Goal: Communication & Community: Connect with others

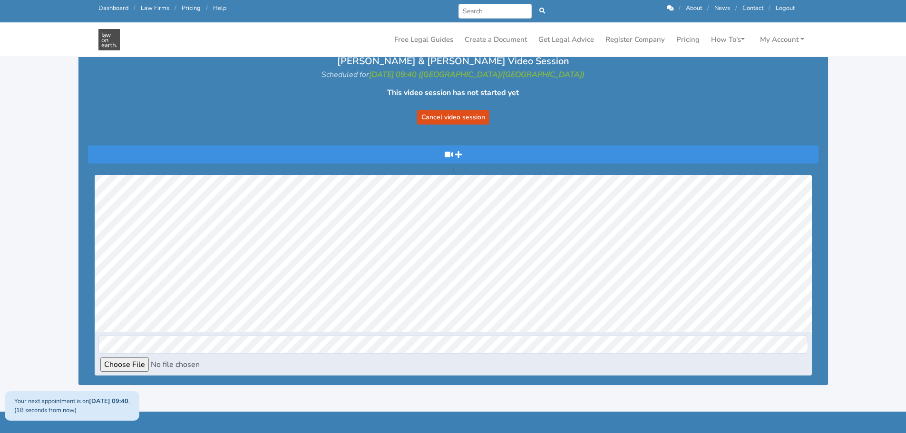
scroll to position [48, 0]
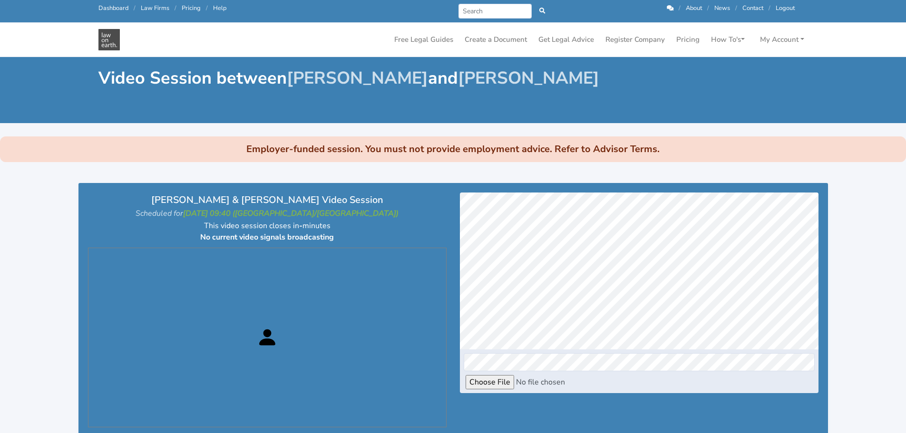
scroll to position [96, 0]
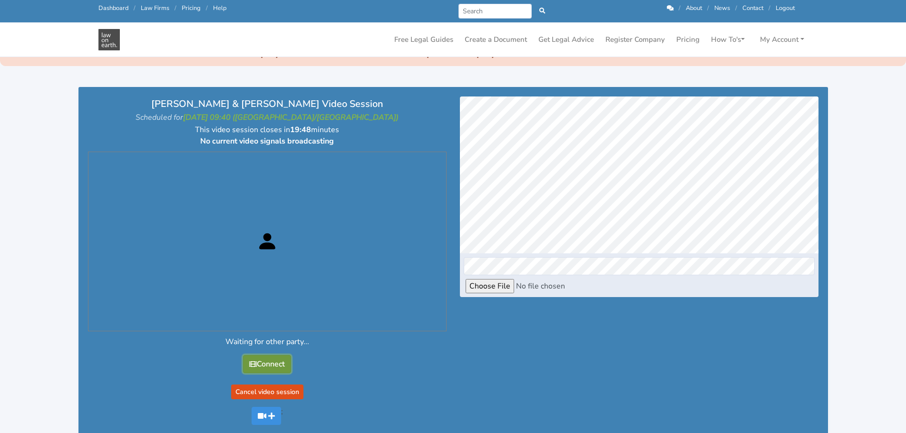
click at [274, 355] on button "Connect" at bounding box center [267, 364] width 48 height 18
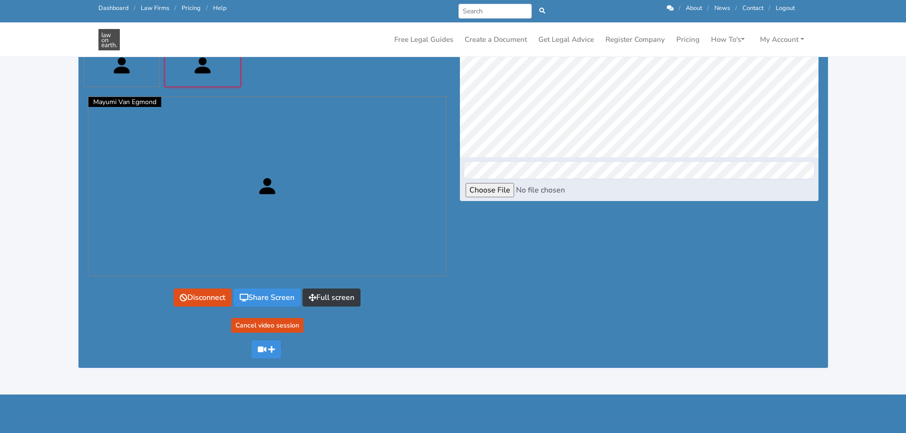
scroll to position [312, 0]
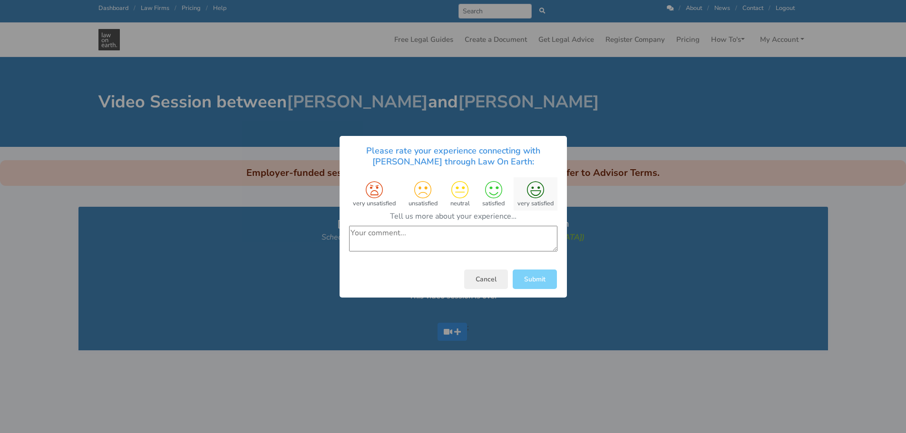
click at [533, 188] on icon at bounding box center [535, 189] width 17 height 17
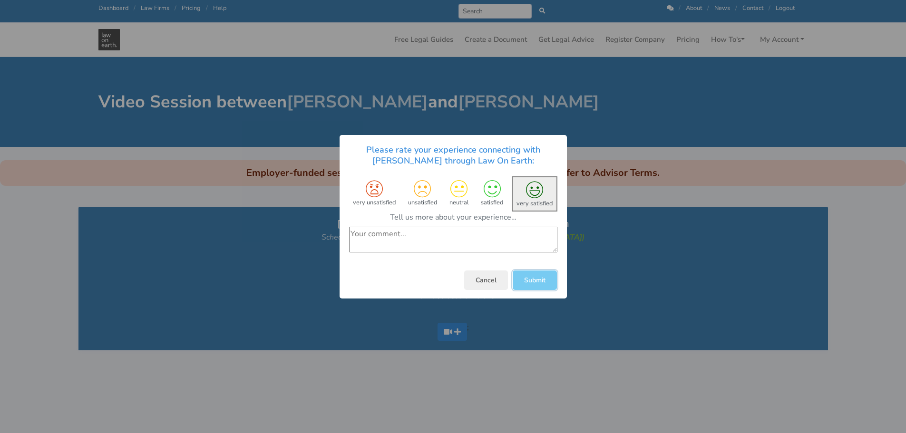
click at [537, 281] on button "Submit" at bounding box center [535, 279] width 44 height 19
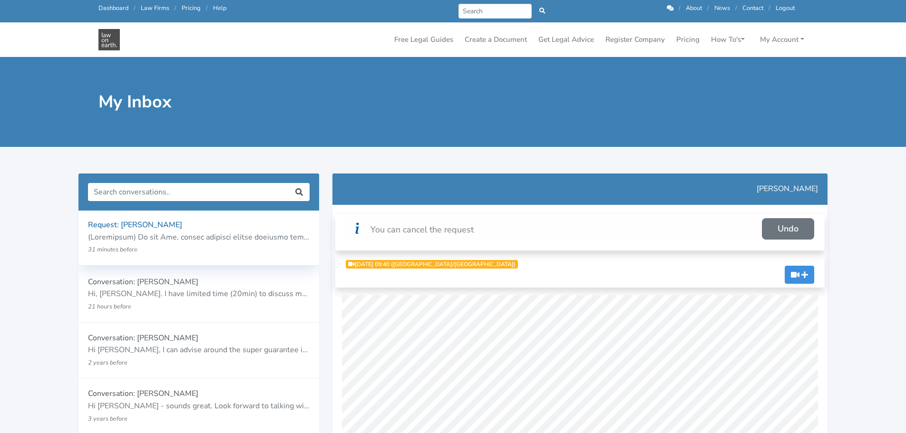
click at [167, 231] on div "Request: Mayumi Van Egmond 31 minutes before" at bounding box center [199, 237] width 222 height 37
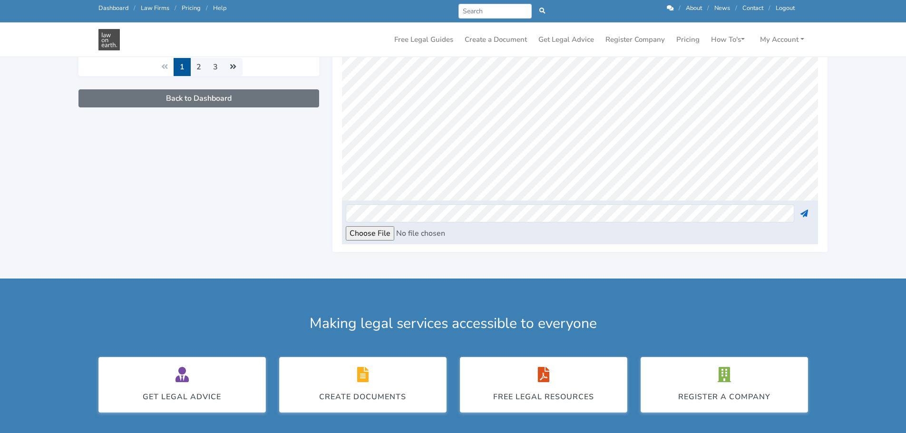
scroll to position [377, 0]
